Goal: Information Seeking & Learning: Find specific fact

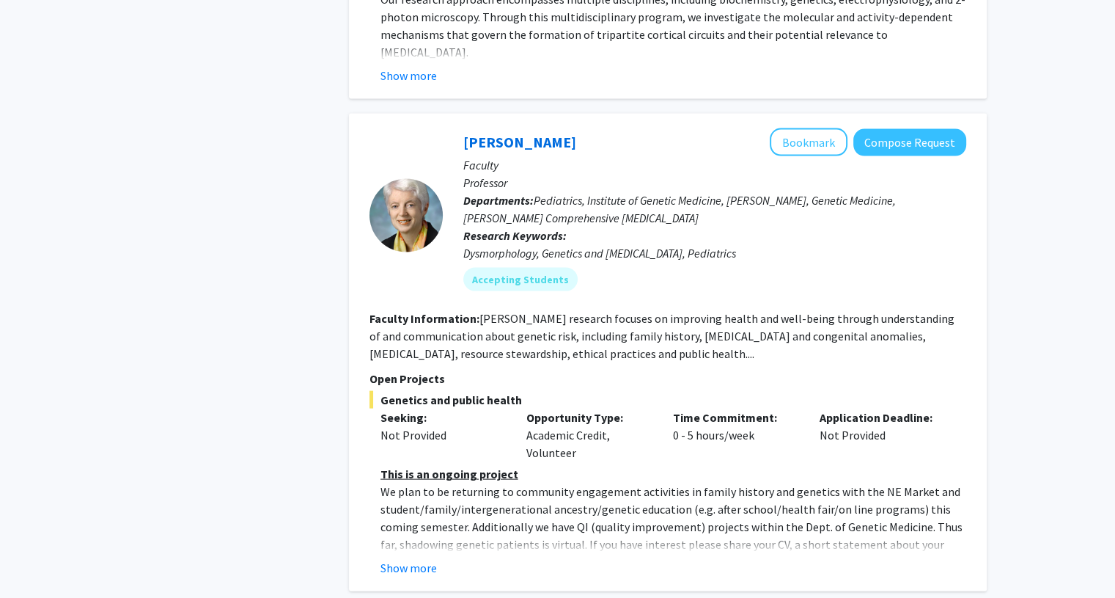
scroll to position [2947, 0]
drag, startPoint x: 348, startPoint y: 202, endPoint x: 340, endPoint y: 201, distance: 7.4
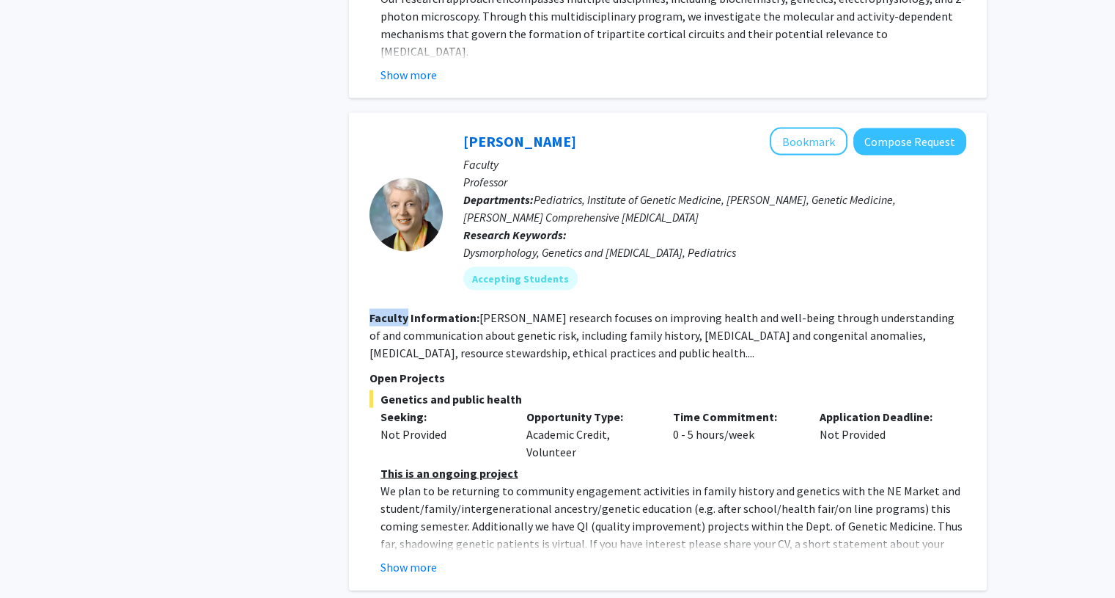
drag, startPoint x: 340, startPoint y: 201, endPoint x: 351, endPoint y: 205, distance: 11.6
drag, startPoint x: 351, startPoint y: 205, endPoint x: 280, endPoint y: 180, distance: 75.1
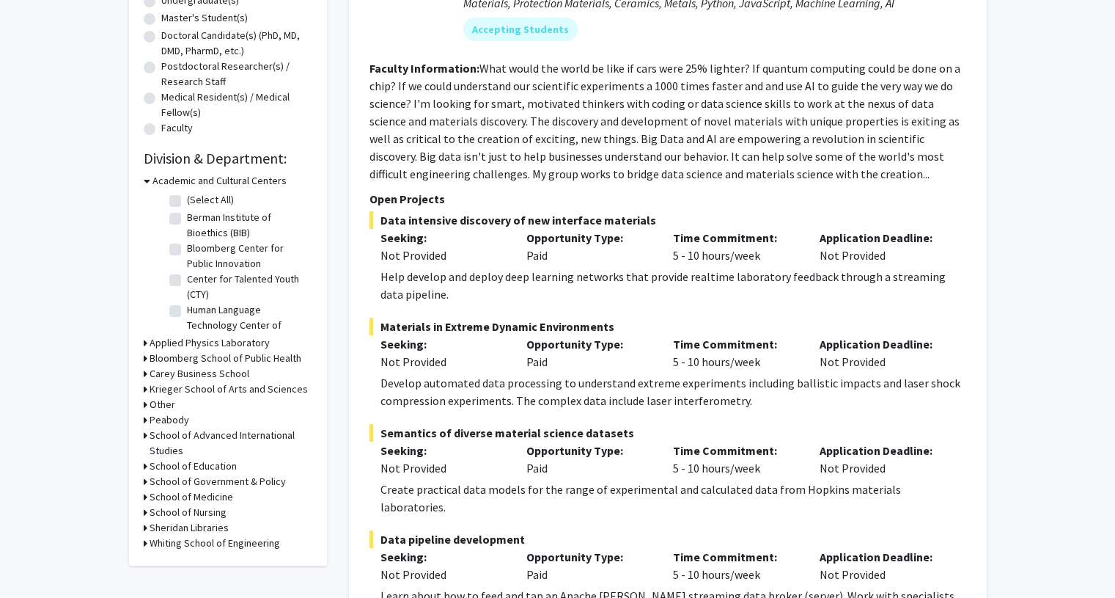
scroll to position [0, 0]
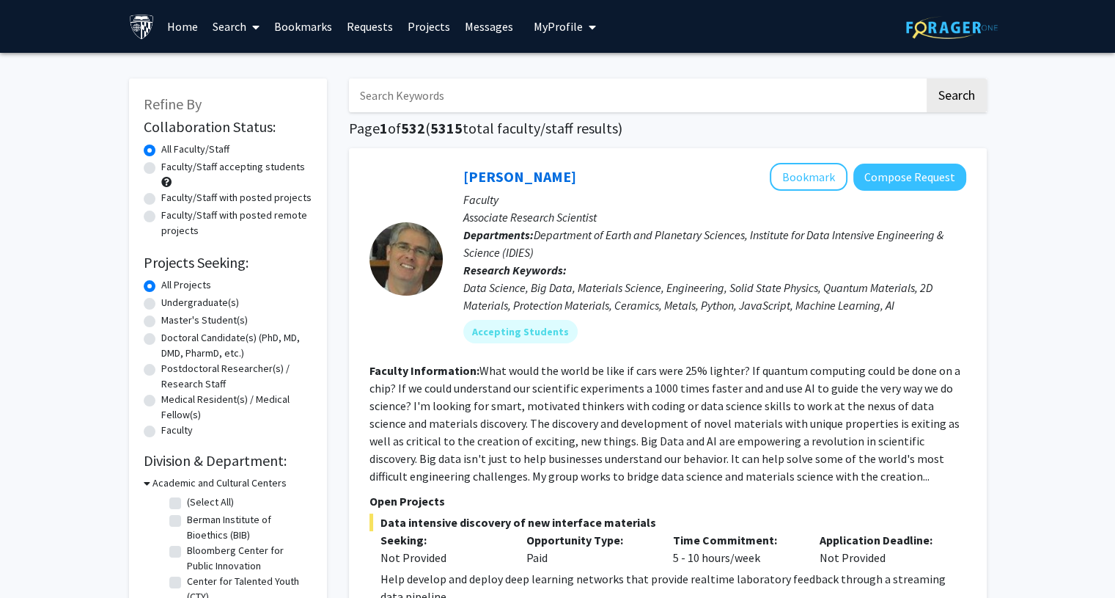
click at [392, 98] on input "Search Keywords" at bounding box center [637, 95] width 576 height 34
type input "chemistry"
click at [950, 88] on button "Search" at bounding box center [957, 95] width 60 height 34
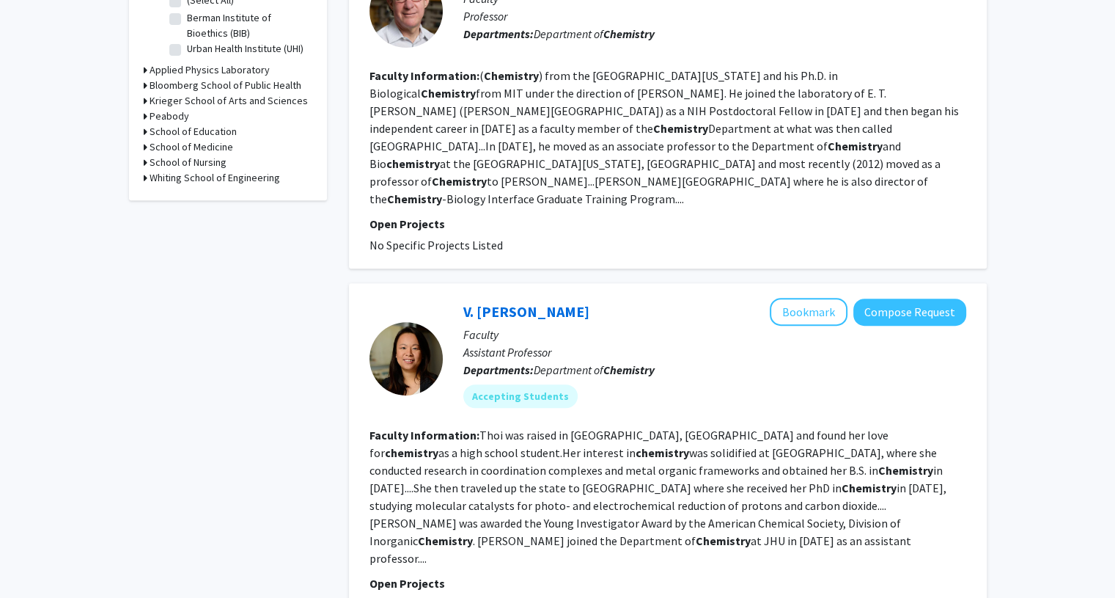
scroll to position [503, 0]
click at [500, 301] on link "V. [PERSON_NAME]" at bounding box center [526, 310] width 126 height 18
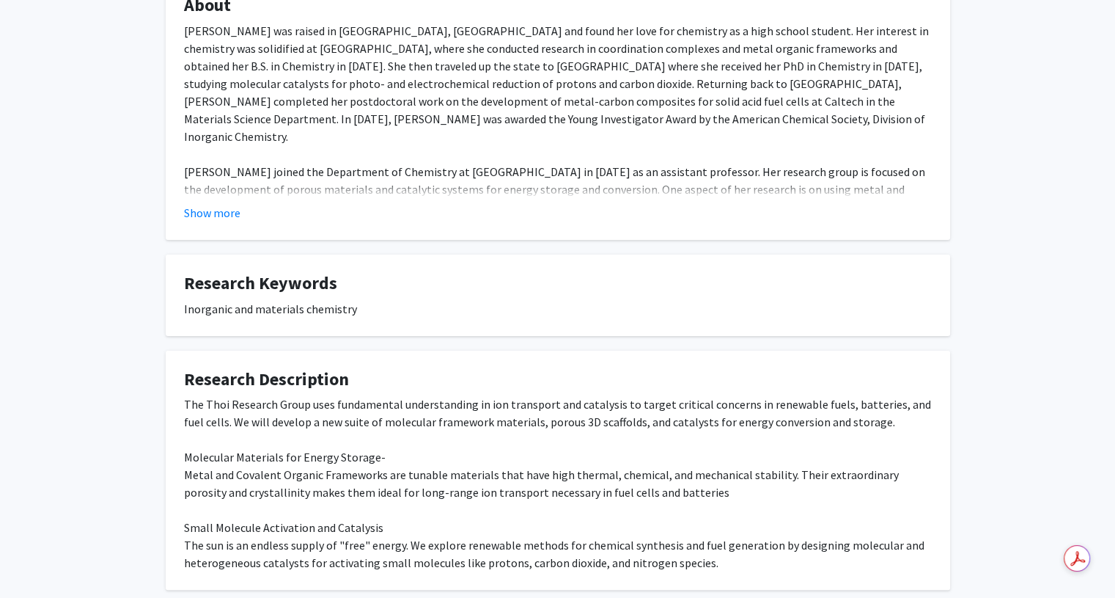
scroll to position [285, 0]
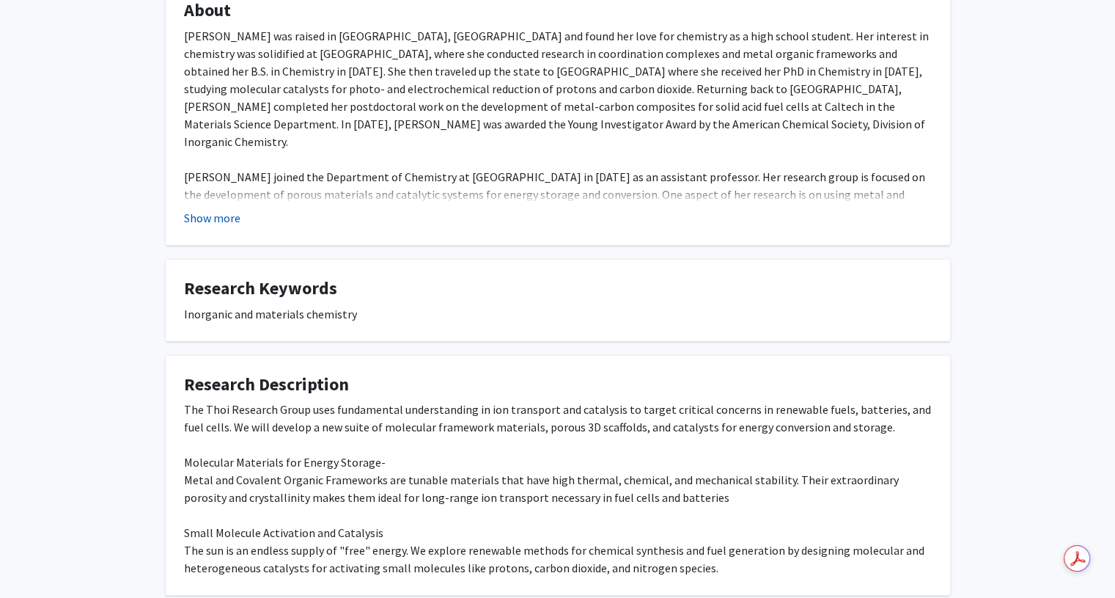
click at [217, 224] on button "Show more" at bounding box center [212, 218] width 56 height 18
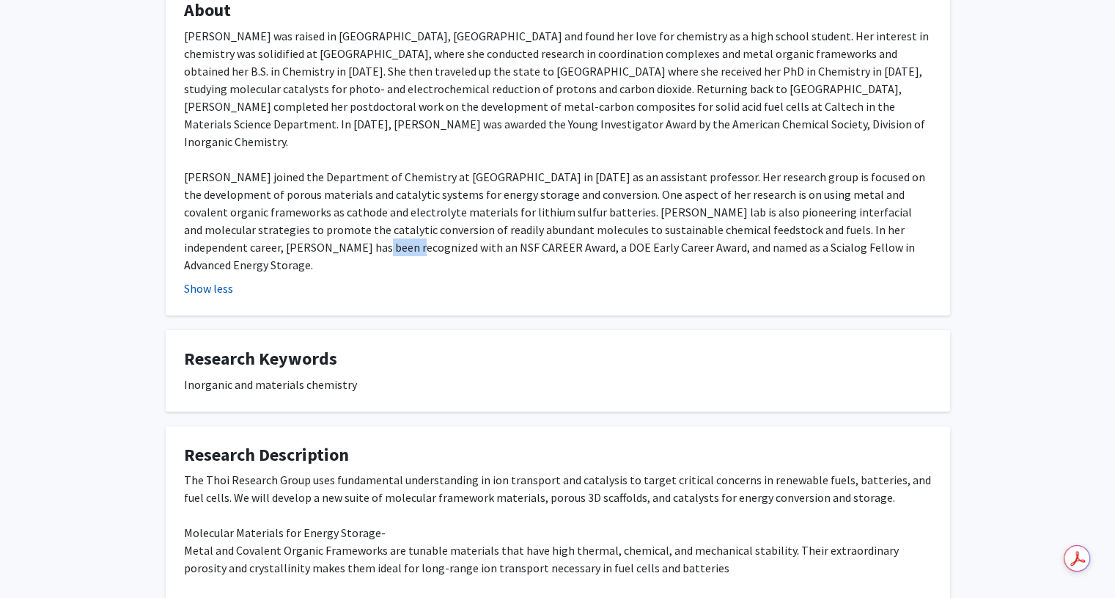
click at [217, 224] on div "[PERSON_NAME] was raised in [GEOGRAPHIC_DATA], [GEOGRAPHIC_DATA] and found her …" at bounding box center [558, 150] width 748 height 246
click at [197, 154] on div "[PERSON_NAME] was raised in [GEOGRAPHIC_DATA], [GEOGRAPHIC_DATA] and found her …" at bounding box center [558, 150] width 748 height 246
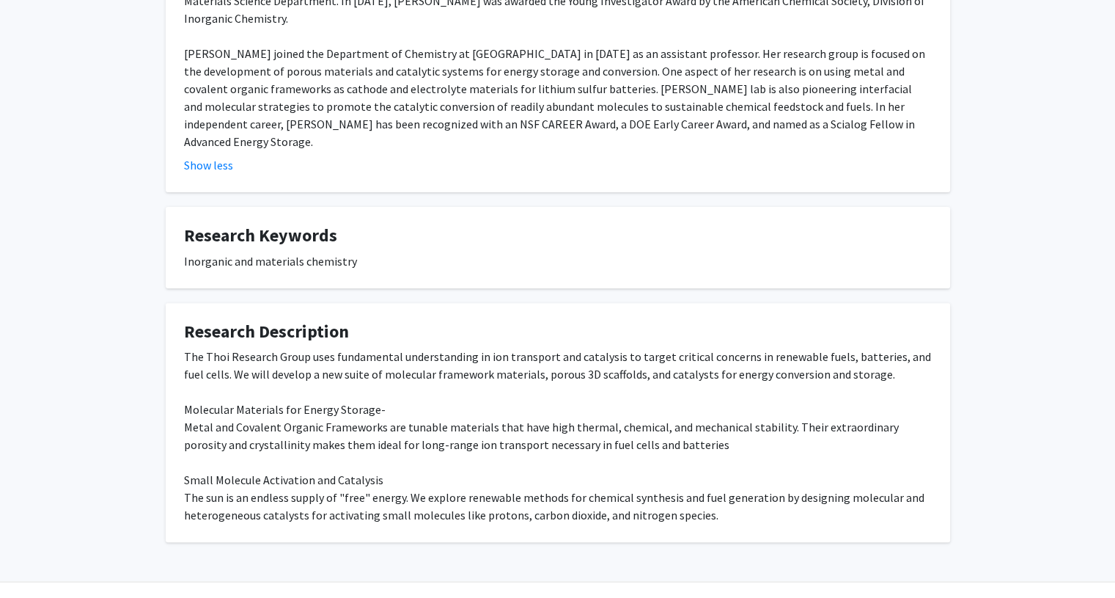
scroll to position [0, 0]
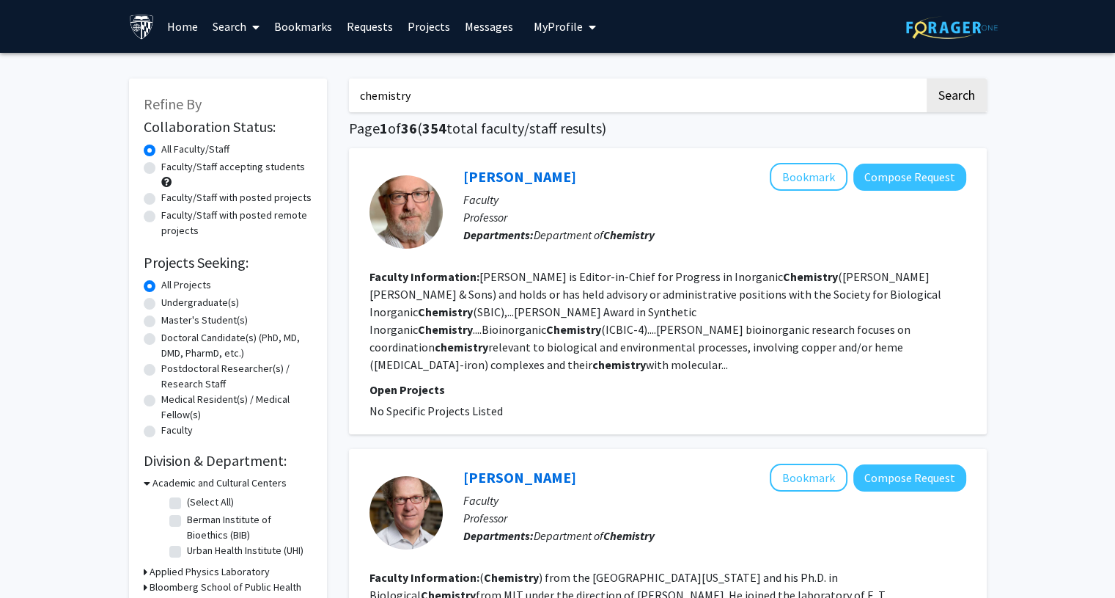
click at [434, 109] on input "chemistry" at bounding box center [637, 95] width 576 height 34
click at [352, 94] on input "chemistry" at bounding box center [637, 95] width 576 height 34
click at [927, 78] on button "Search" at bounding box center [957, 95] width 60 height 34
type input "biology chemistry"
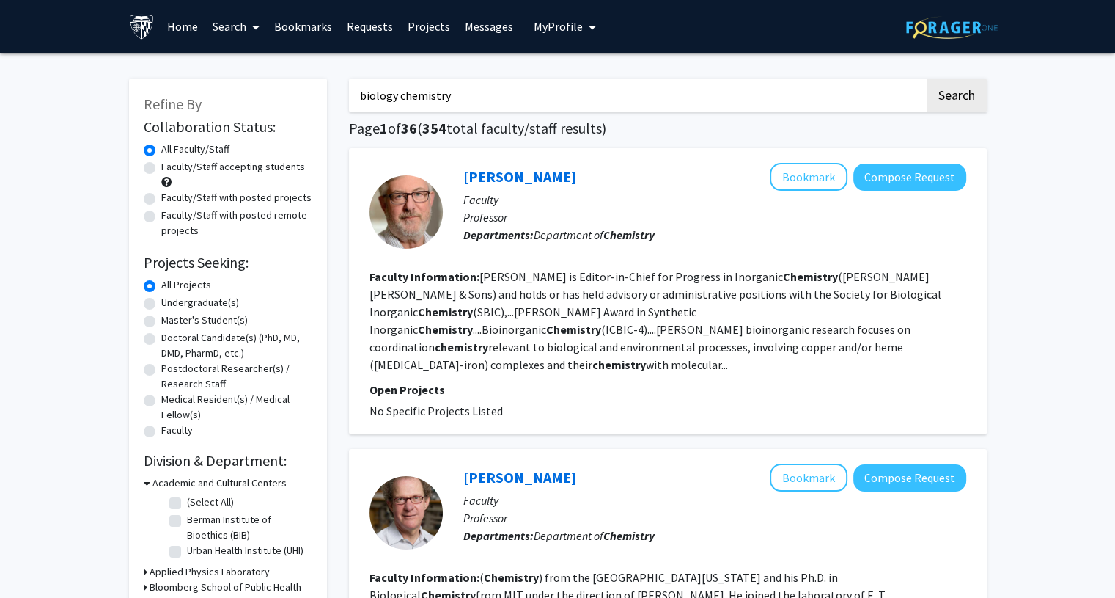
click at [927, 78] on button "Search" at bounding box center [957, 95] width 60 height 34
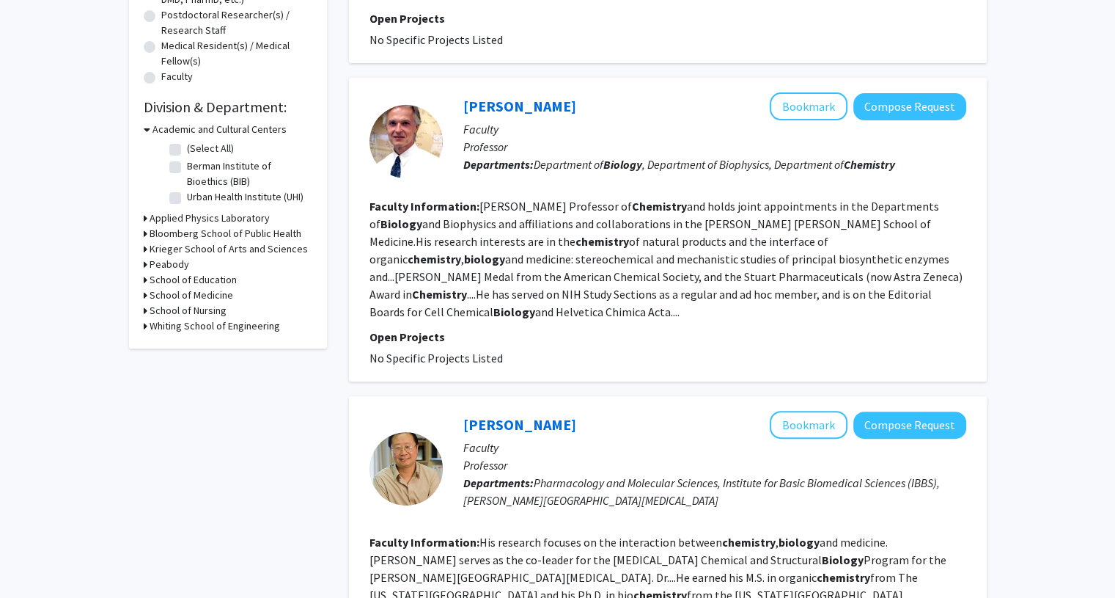
scroll to position [354, 0]
click at [549, 93] on div "[PERSON_NAME] Bookmark Compose Request" at bounding box center [714, 106] width 503 height 28
click at [543, 96] on link "[PERSON_NAME]" at bounding box center [519, 105] width 113 height 18
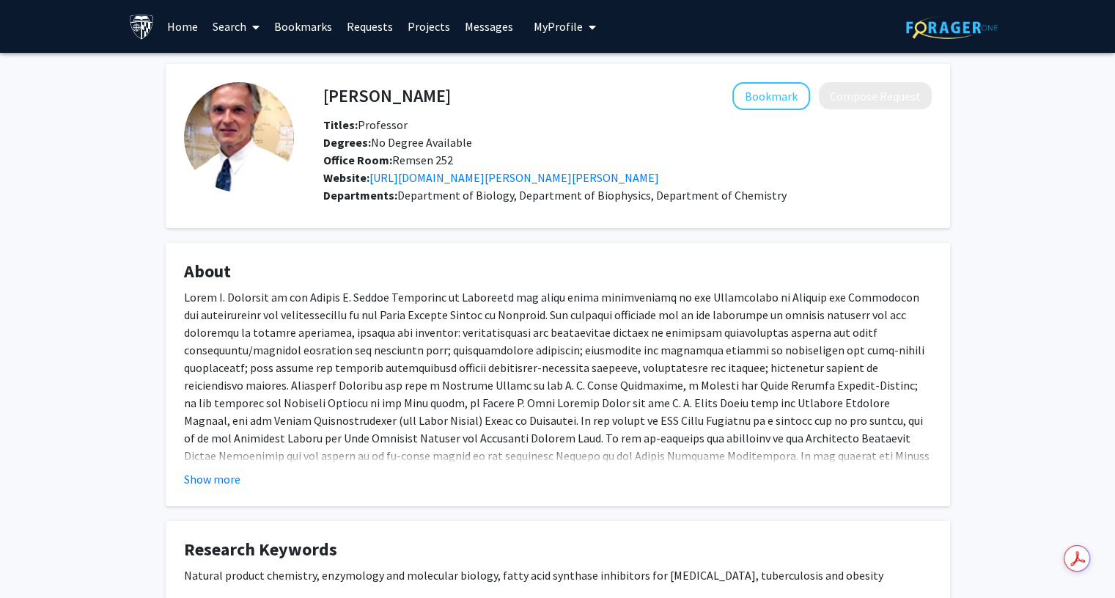
click at [219, 469] on fg-read-more "Show more" at bounding box center [558, 387] width 748 height 199
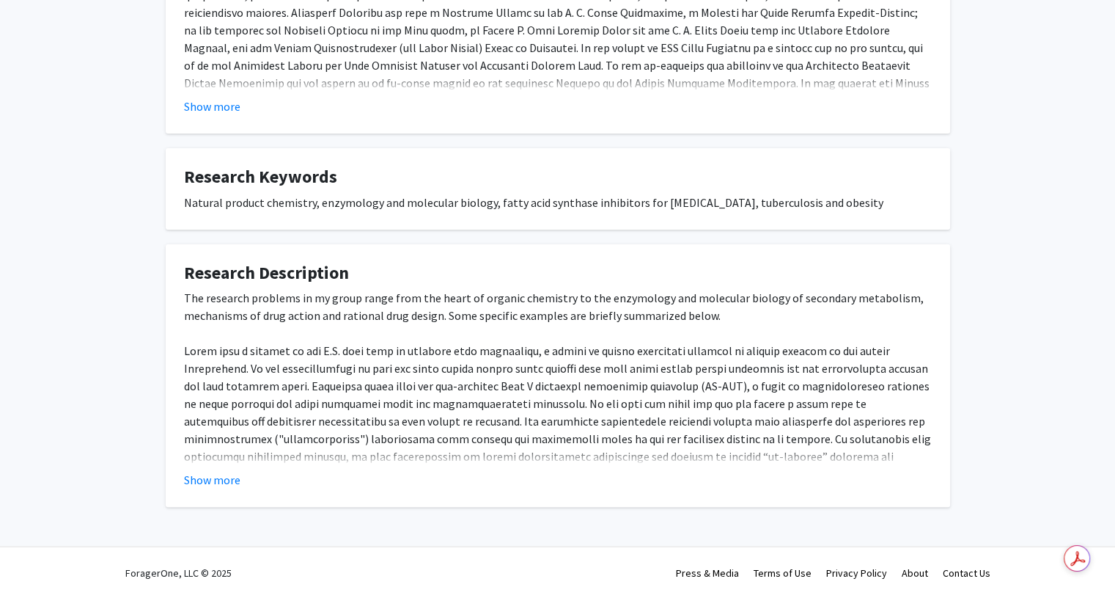
click at [217, 488] on fg-card "Research Description The research problems in my group range from the heart of …" at bounding box center [558, 375] width 785 height 263
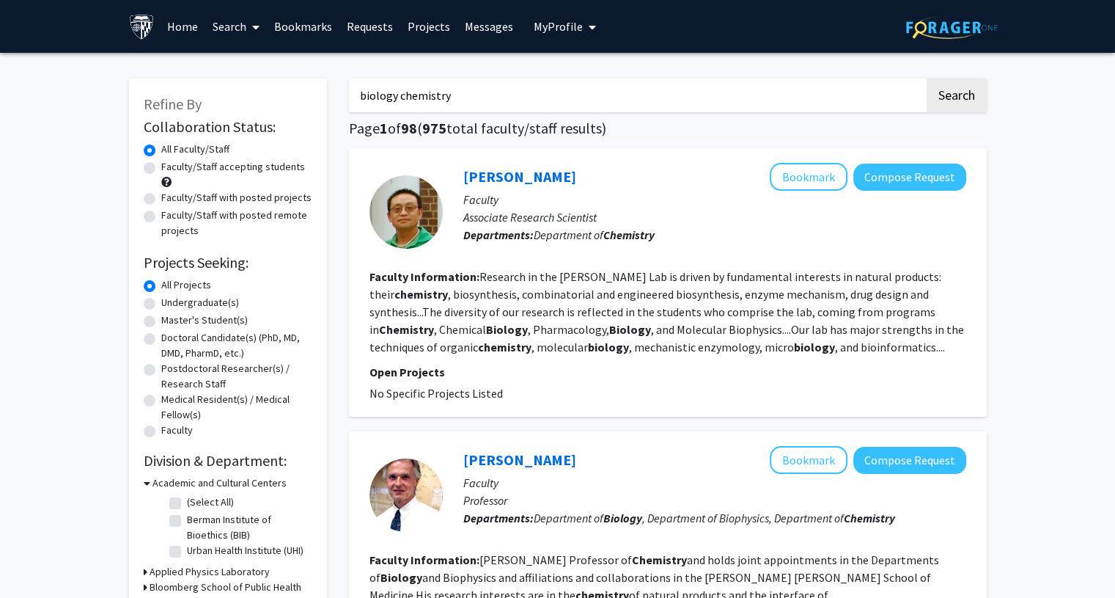
click at [400, 94] on input "biology chemistry" at bounding box center [637, 95] width 576 height 34
click at [927, 78] on button "Search" at bounding box center [957, 95] width 60 height 34
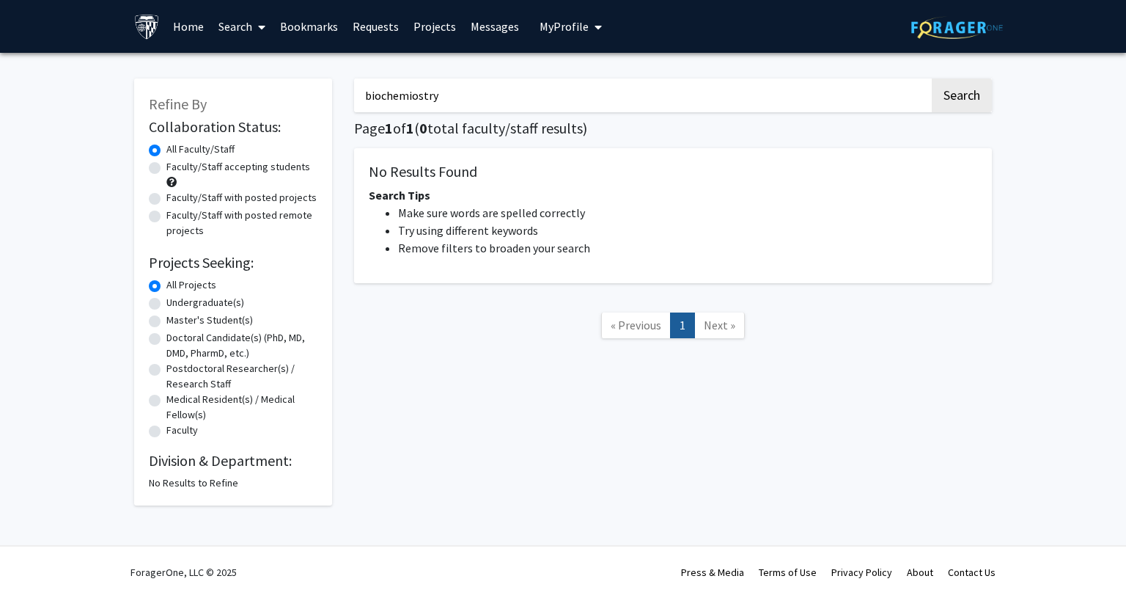
click at [414, 93] on input "biochemiostry" at bounding box center [642, 95] width 576 height 34
click at [932, 78] on button "Search" at bounding box center [962, 95] width 60 height 34
click at [414, 93] on input "biochemiostry" at bounding box center [642, 95] width 576 height 34
type input "biochemistry"
click at [932, 78] on button "Search" at bounding box center [962, 95] width 60 height 34
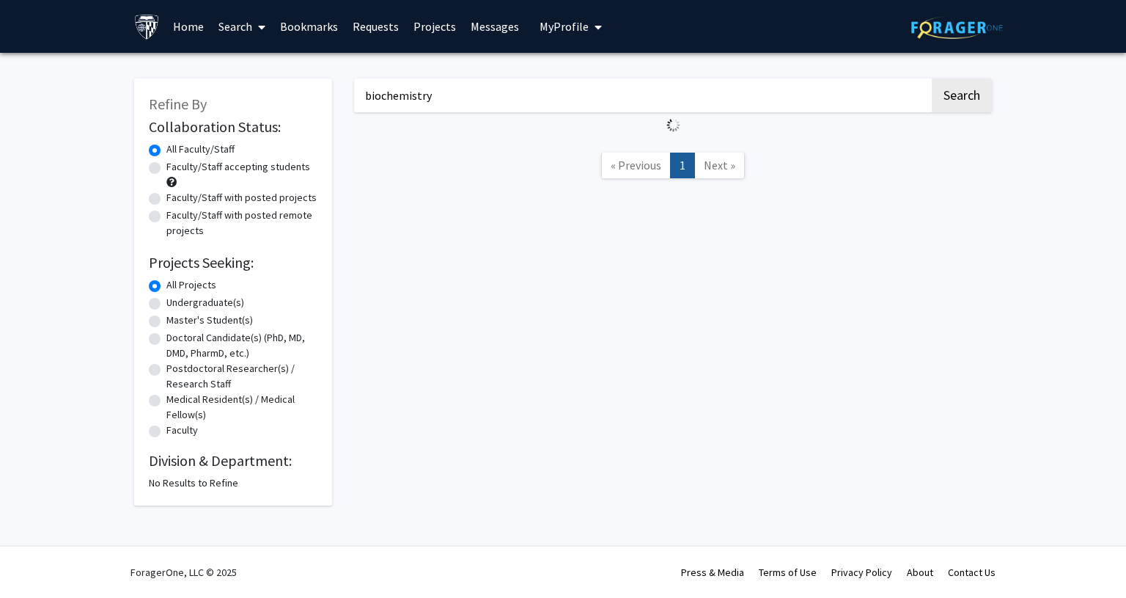
click at [932, 78] on button "Search" at bounding box center [962, 95] width 60 height 34
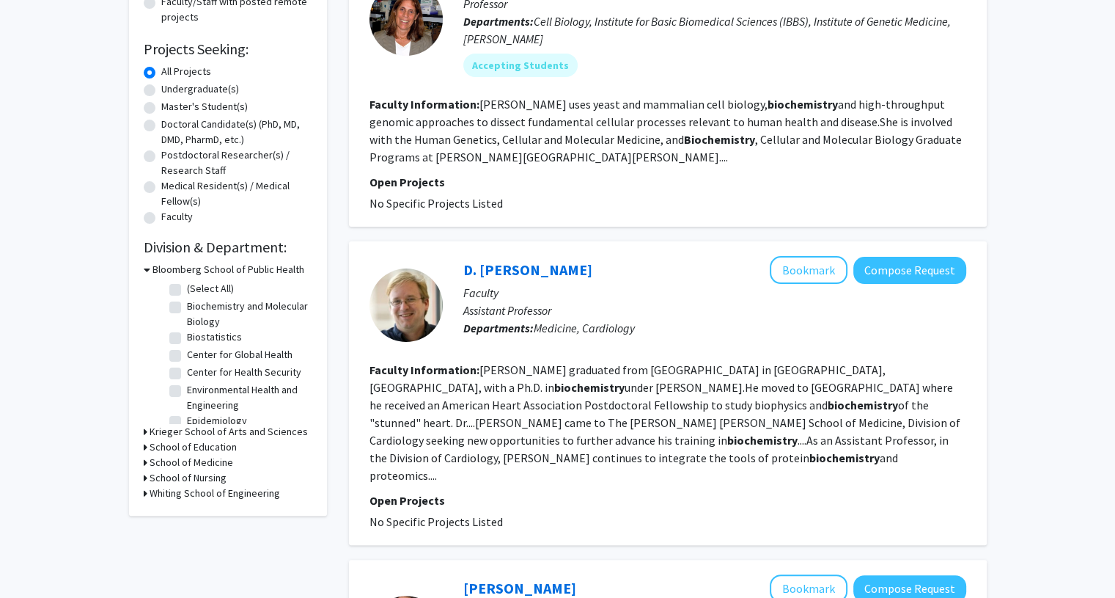
scroll to position [214, 0]
click at [503, 264] on link "D. [PERSON_NAME]" at bounding box center [527, 269] width 129 height 18
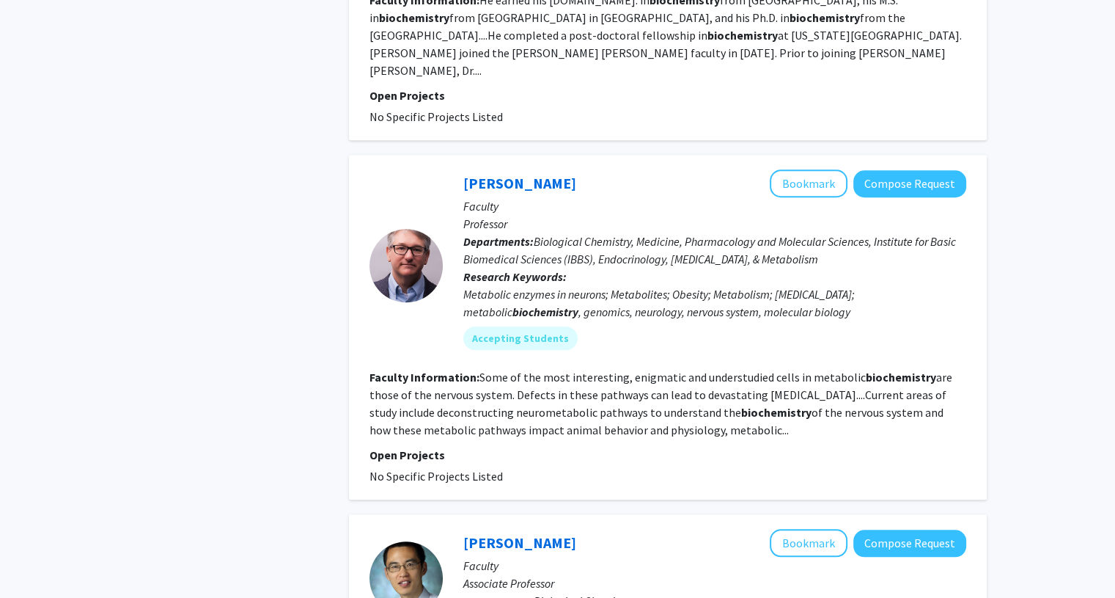
scroll to position [1228, 0]
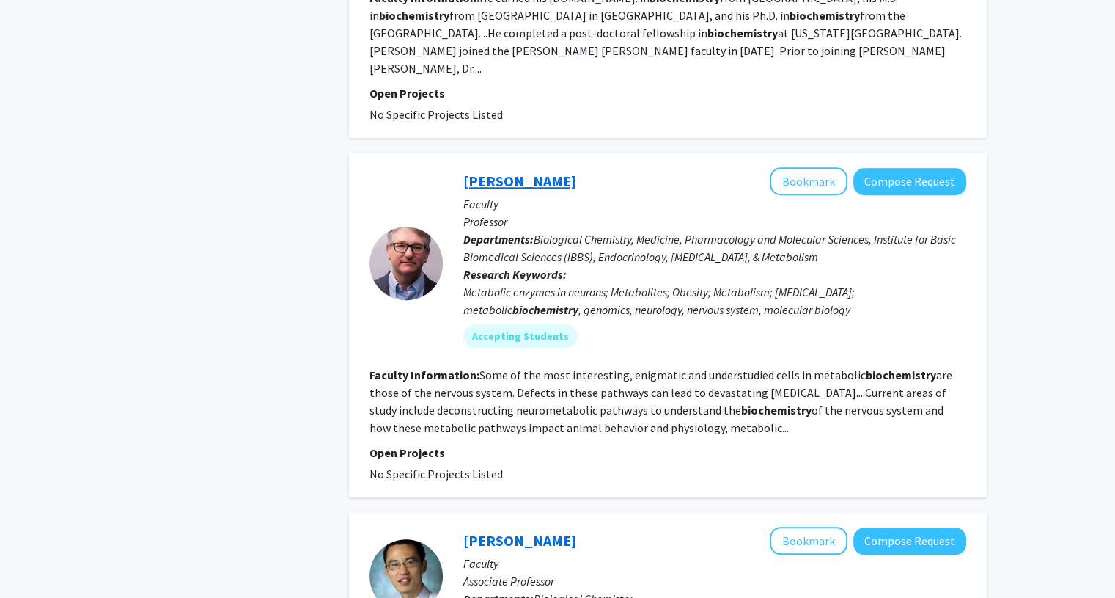
click at [548, 172] on link "[PERSON_NAME]" at bounding box center [519, 181] width 113 height 18
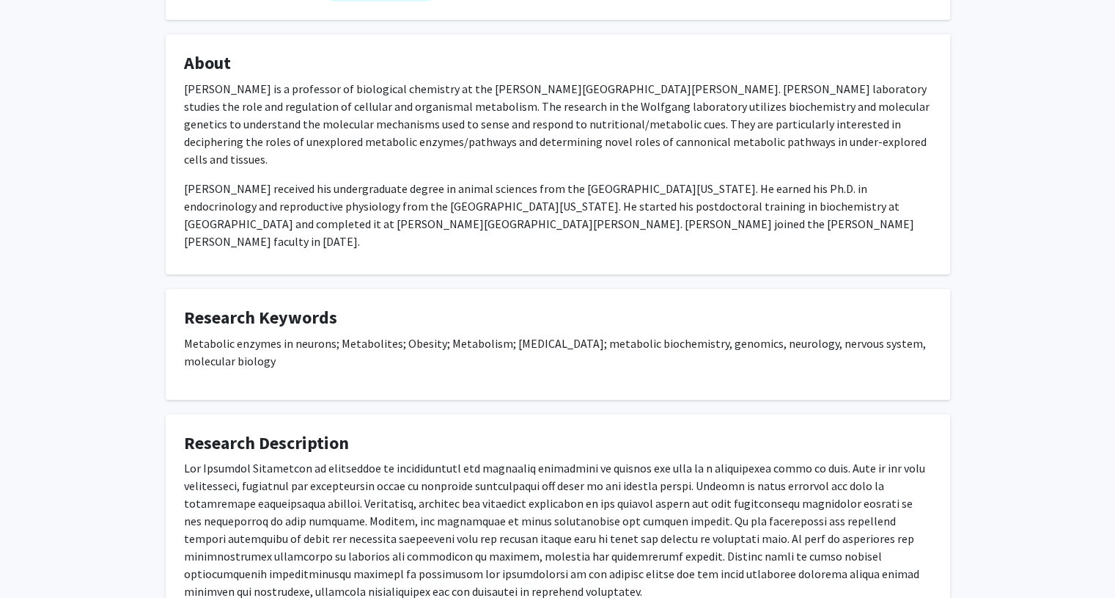
scroll to position [272, 0]
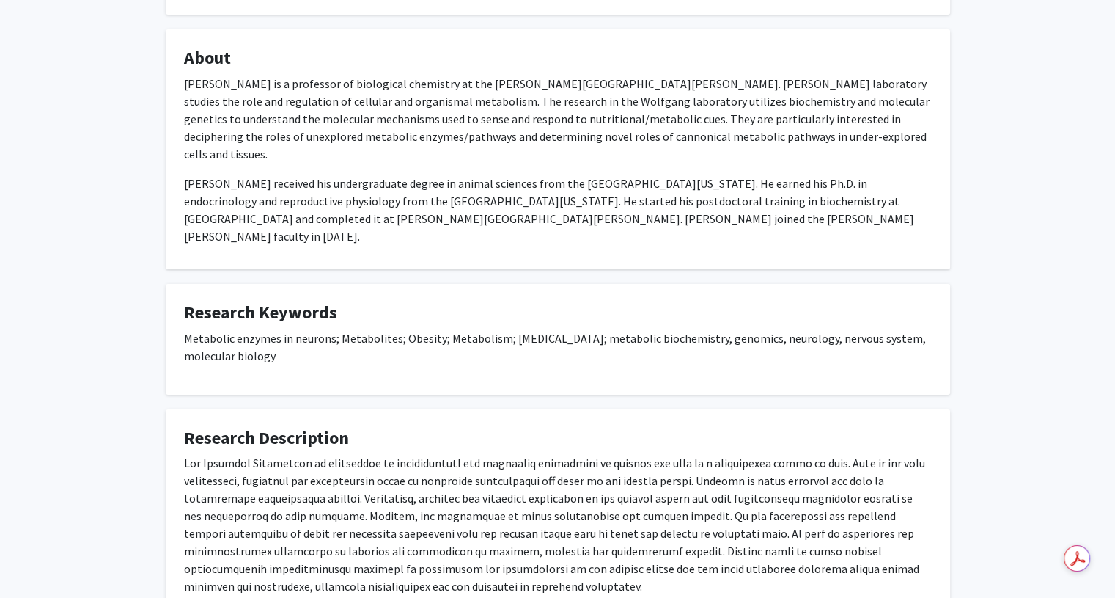
click at [413, 454] on p at bounding box center [558, 524] width 748 height 141
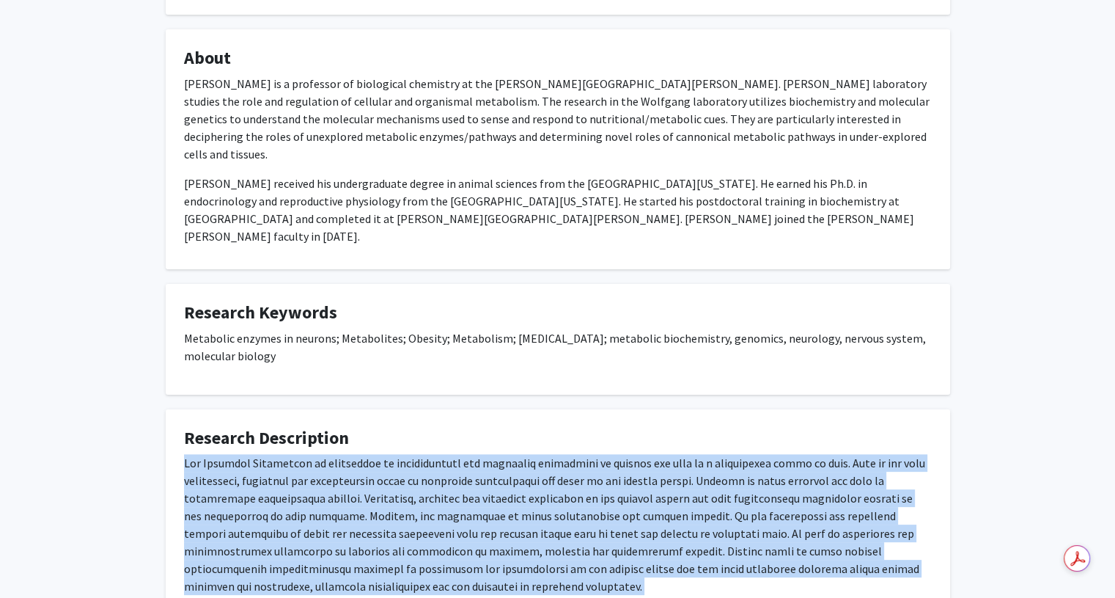
click at [413, 454] on p at bounding box center [558, 524] width 748 height 141
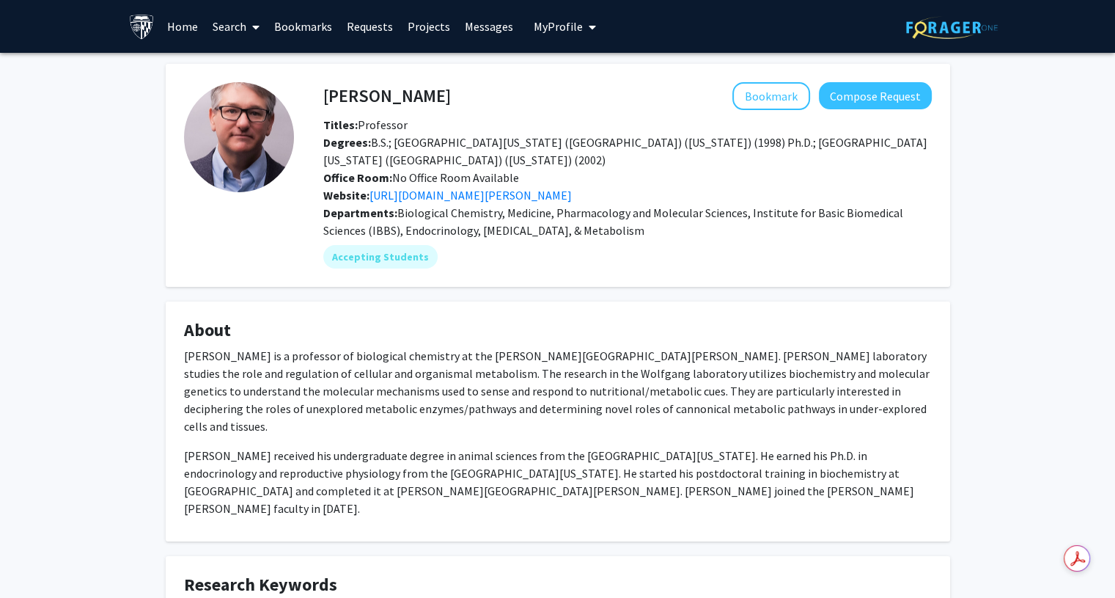
click at [466, 384] on p "[PERSON_NAME] is a professor of biological chemistry at the [PERSON_NAME][GEOGR…" at bounding box center [558, 391] width 748 height 88
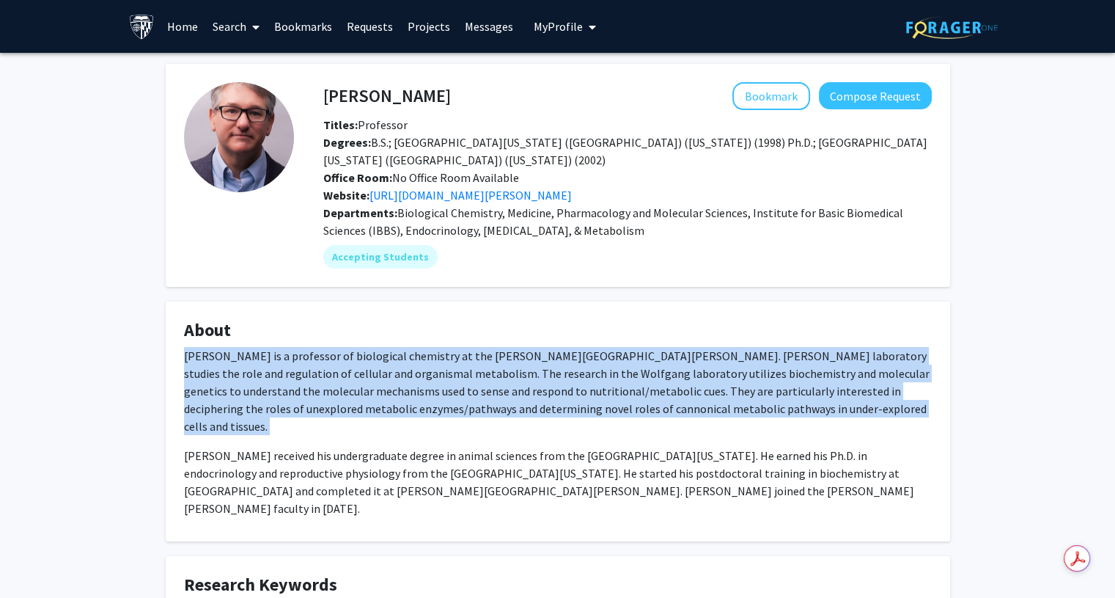
click at [466, 384] on p "[PERSON_NAME] is a professor of biological chemistry at the [PERSON_NAME][GEOGR…" at bounding box center [558, 391] width 748 height 88
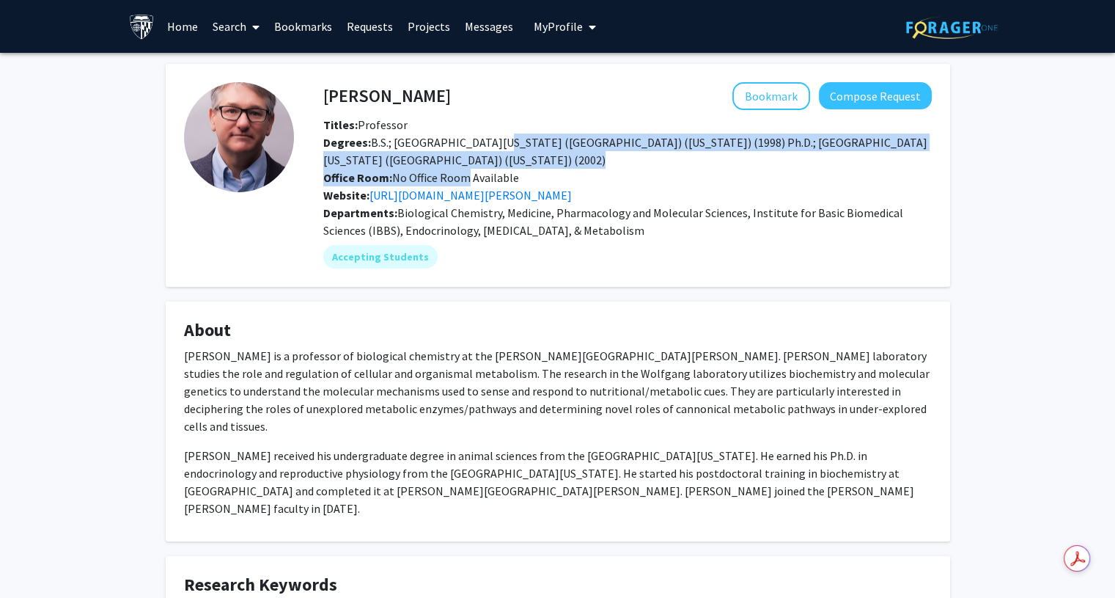
drag, startPoint x: 472, startPoint y: 147, endPoint x: 460, endPoint y: 169, distance: 25.9
click at [460, 169] on div "Titles: Professor Degrees: B.S.; [GEOGRAPHIC_DATA][US_STATE] ([GEOGRAPHIC_DATA]…" at bounding box center [627, 160] width 631 height 88
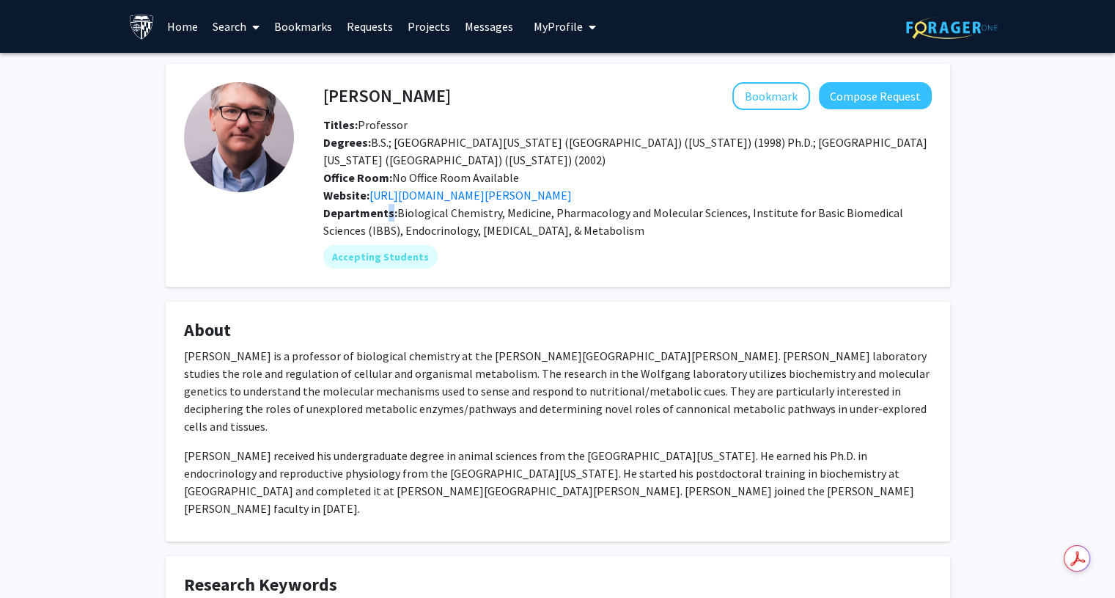
click at [389, 214] on b "Departments:" at bounding box center [360, 212] width 74 height 15
click at [550, 199] on link "[URL][DOMAIN_NAME][PERSON_NAME]" at bounding box center [471, 195] width 202 height 15
